Goal: Task Accomplishment & Management: Manage account settings

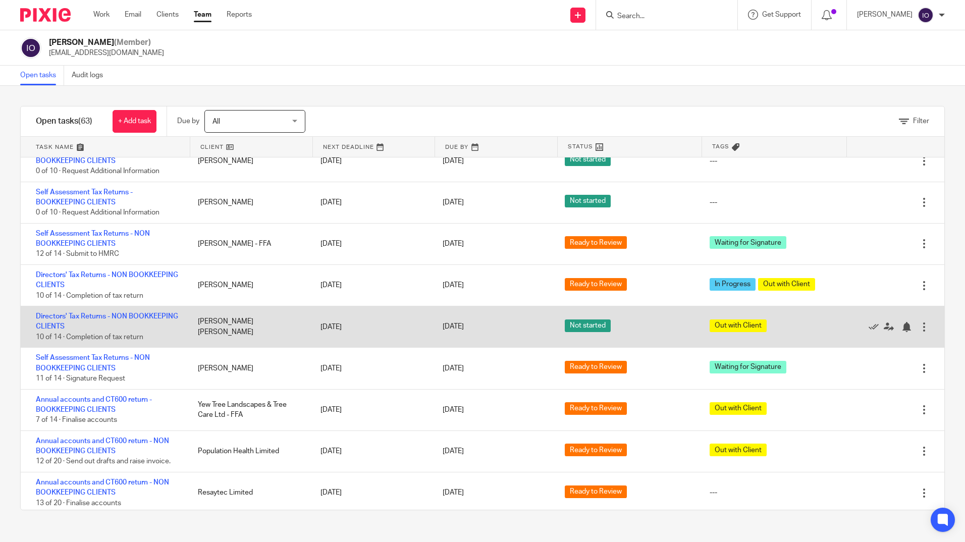
scroll to position [2221, 0]
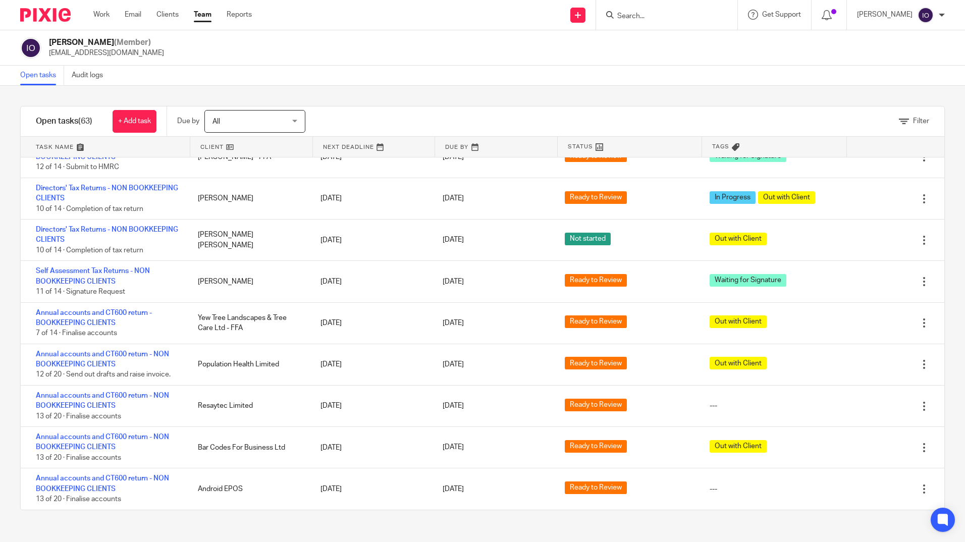
click at [202, 16] on link "Team" at bounding box center [203, 15] width 18 height 10
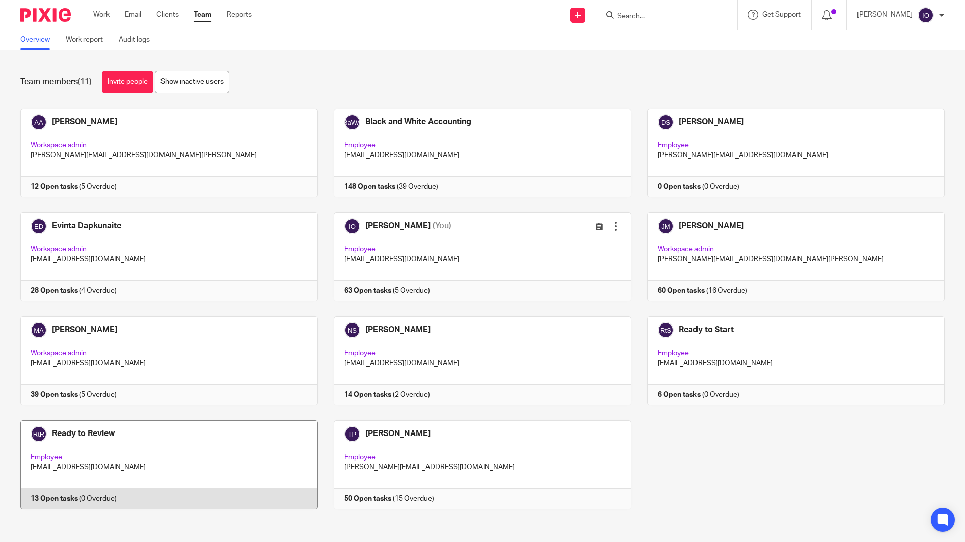
click at [65, 435] on link at bounding box center [161, 464] width 313 height 89
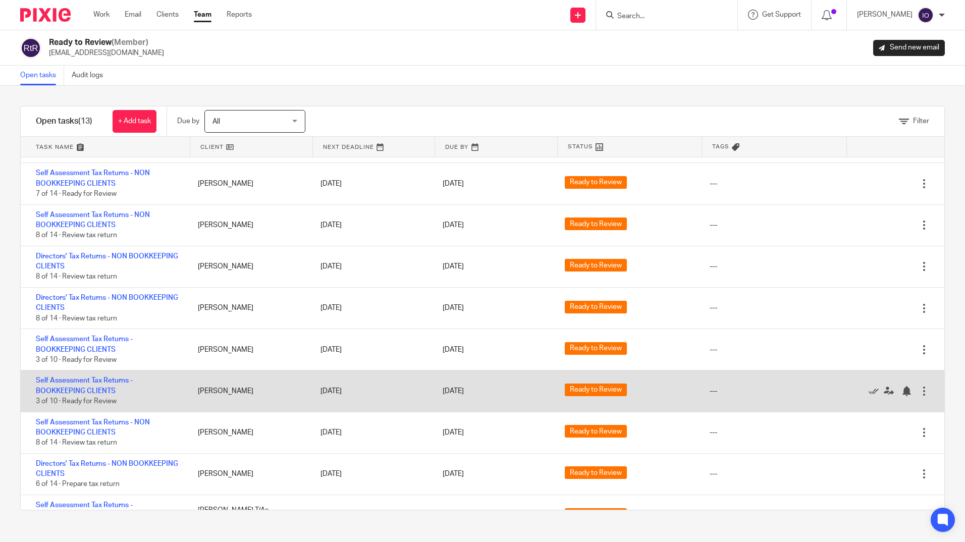
scroll to position [187, 0]
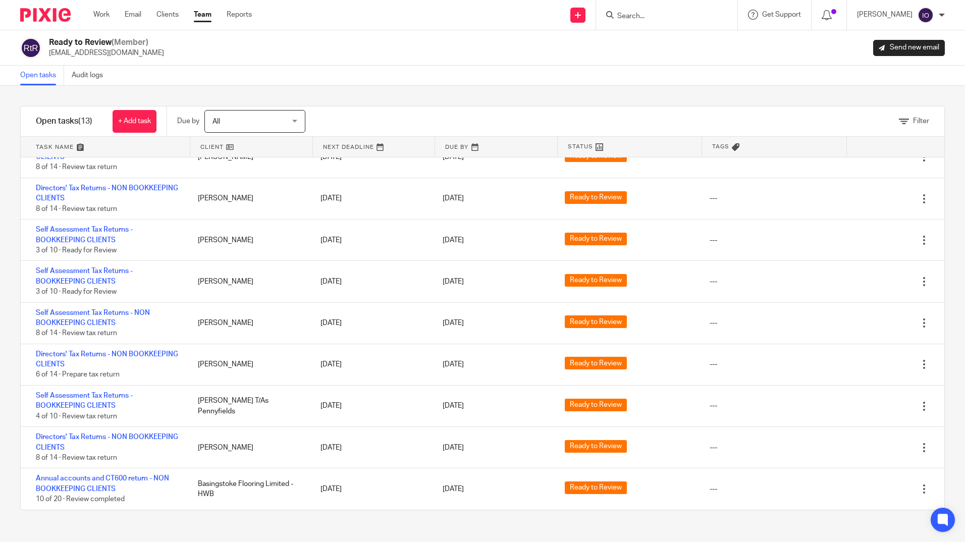
click at [616, 16] on div at bounding box center [665, 15] width 118 height 13
click at [620, 14] on input "Search" at bounding box center [661, 16] width 91 height 9
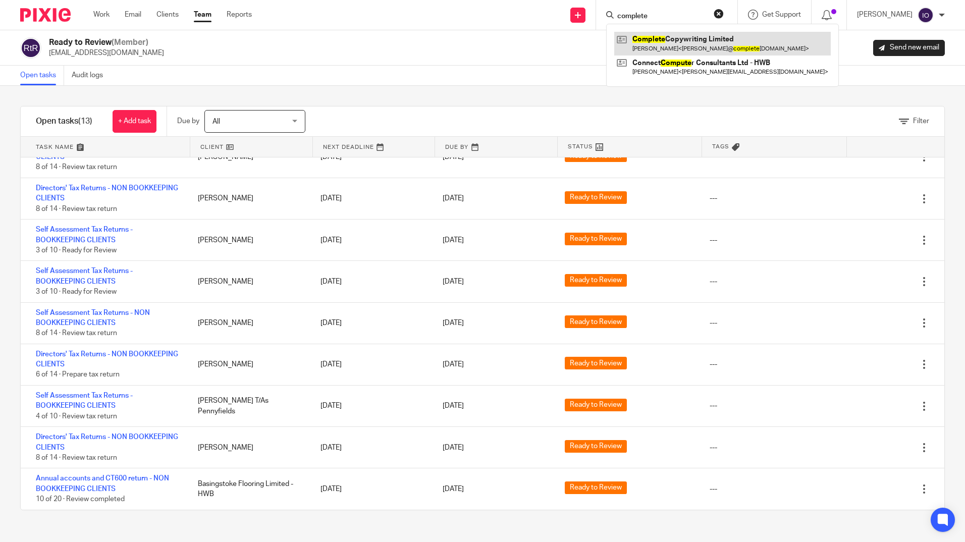
type input "complete"
click at [652, 46] on link at bounding box center [722, 43] width 217 height 23
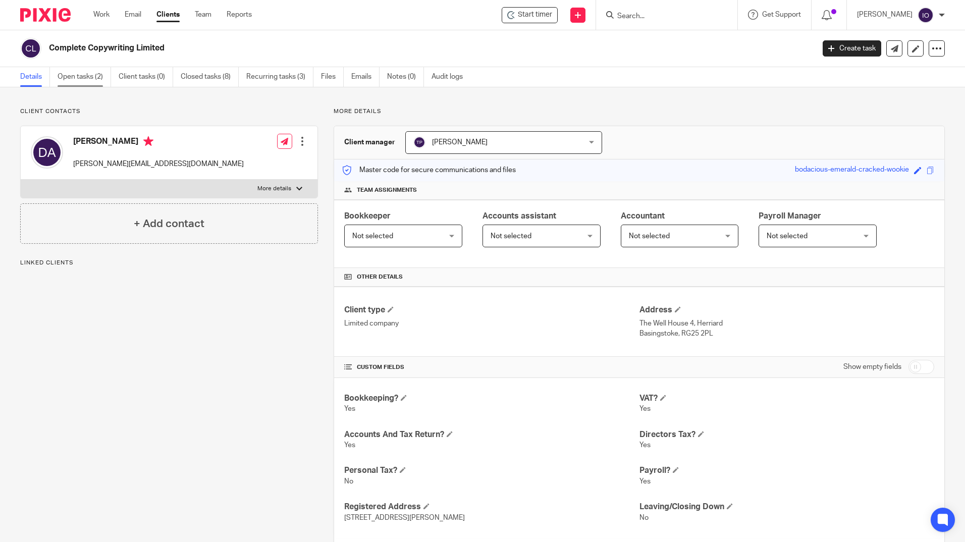
click at [64, 73] on link "Open tasks (2)" at bounding box center [85, 77] width 54 height 20
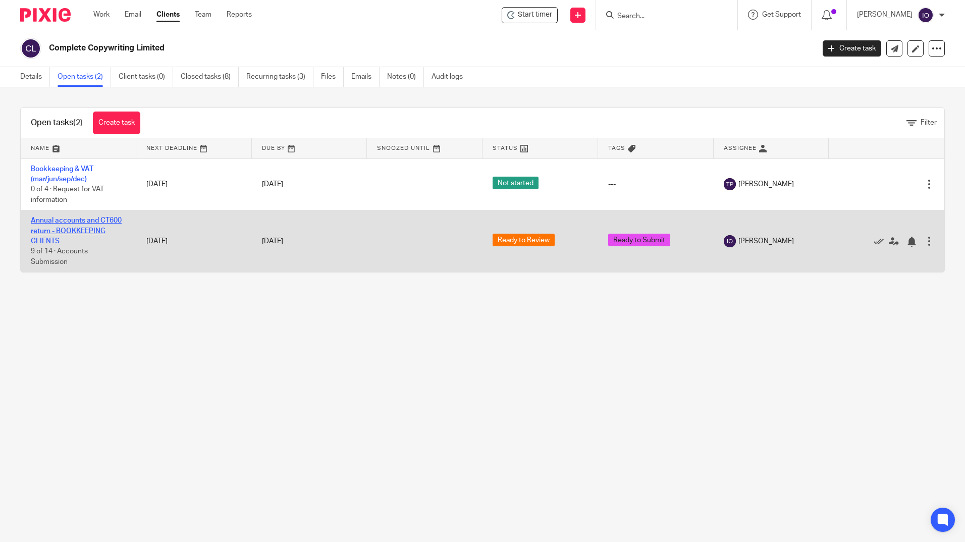
click at [75, 221] on link "Annual accounts and CT600 return - BOOKKEEPING CLIENTS" at bounding box center [76, 231] width 91 height 28
